Goal: Information Seeking & Learning: Learn about a topic

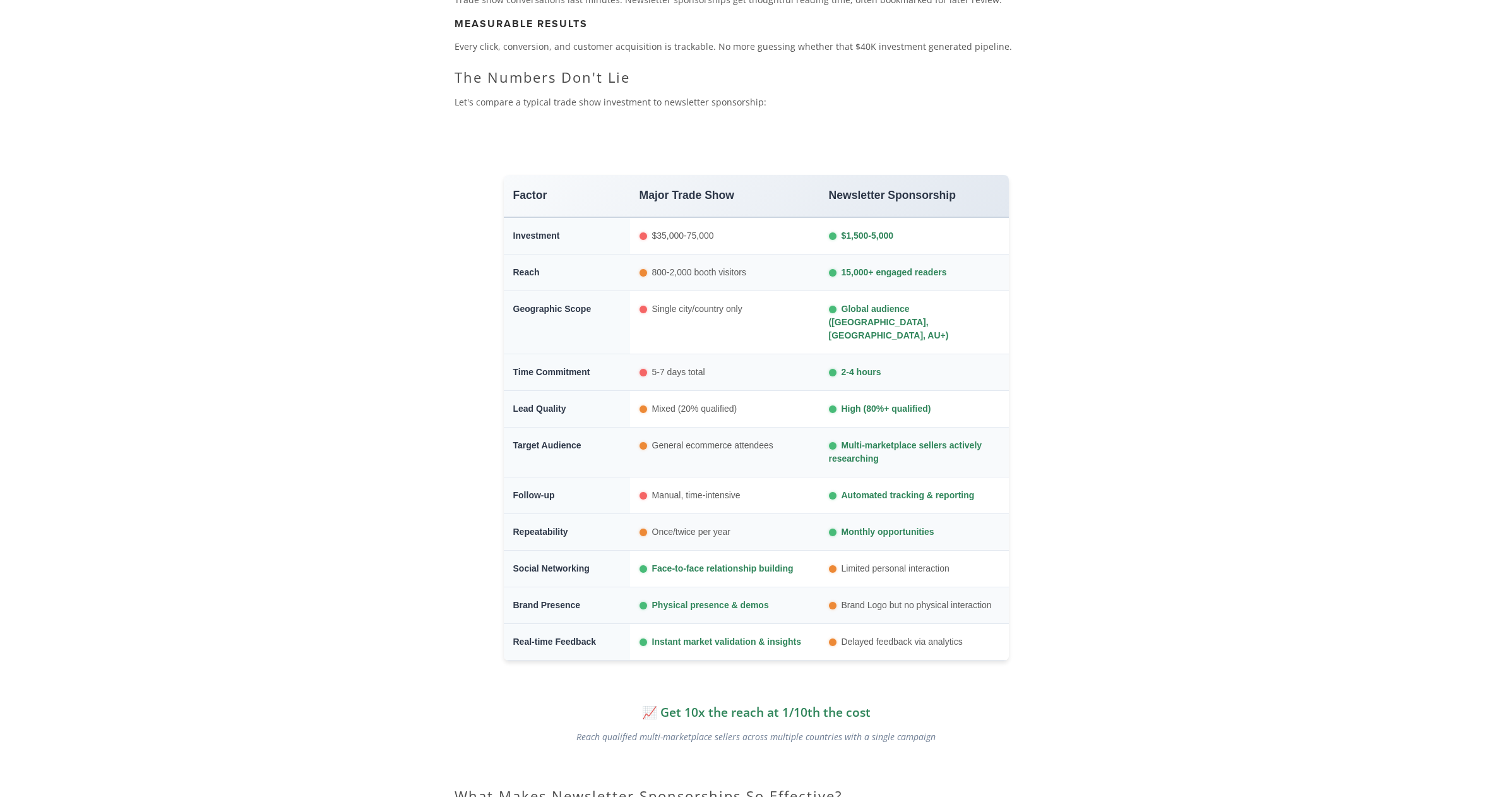
scroll to position [1399, 0]
